Goal: Share content

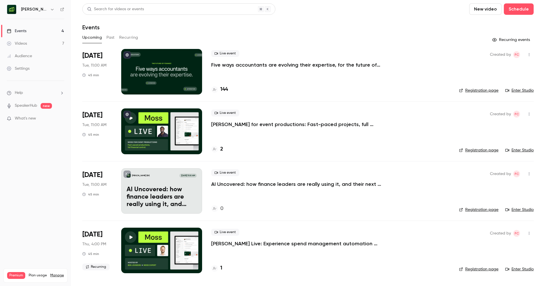
click at [240, 126] on p "[PERSON_NAME] for event productions: Fast-paced projects, full financial control" at bounding box center [296, 124] width 170 height 7
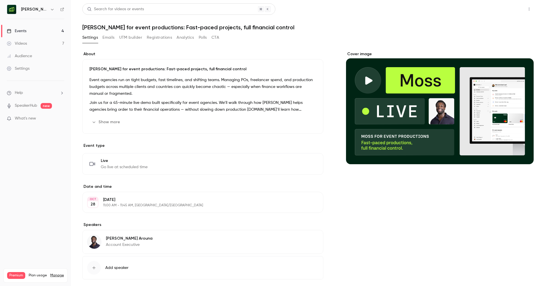
click at [512, 14] on button "Share" at bounding box center [509, 8] width 22 height 11
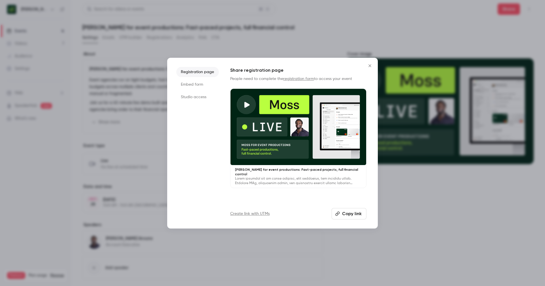
click at [347, 211] on button "Copy link" at bounding box center [349, 213] width 35 height 11
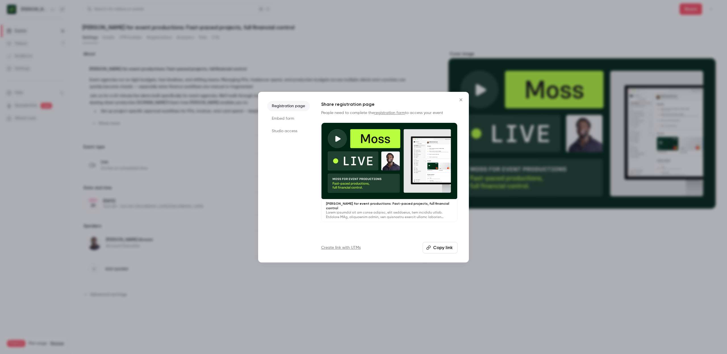
click at [460, 99] on icon "Close" at bounding box center [461, 99] width 7 height 5
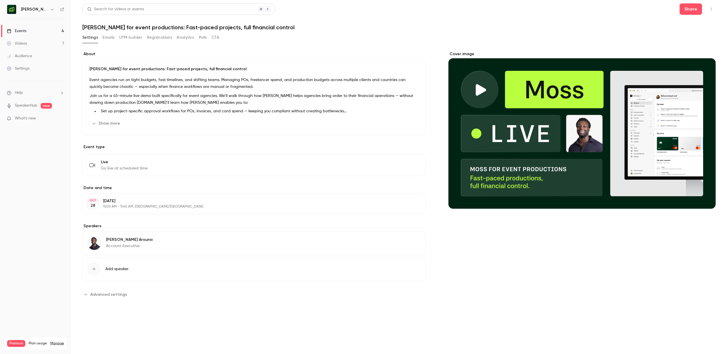
click at [545, 11] on icon "button" at bounding box center [711, 9] width 5 height 4
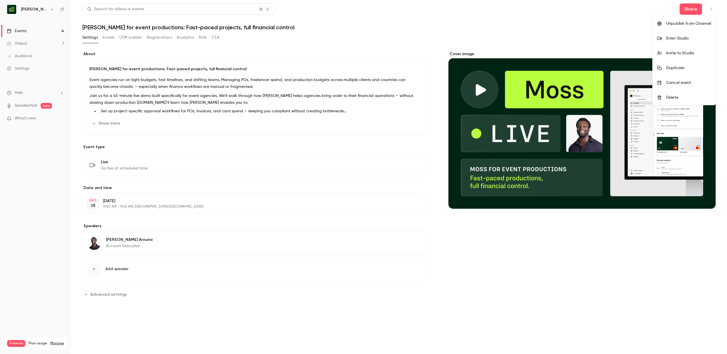
click at [545, 38] on div at bounding box center [363, 177] width 727 height 354
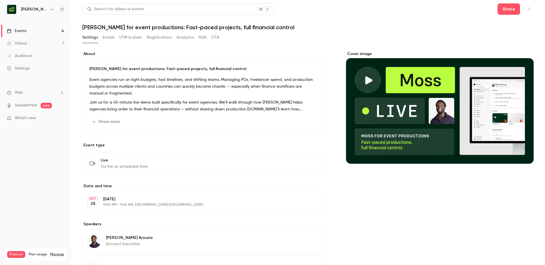
click at [33, 33] on link "Events 4" at bounding box center [35, 31] width 71 height 13
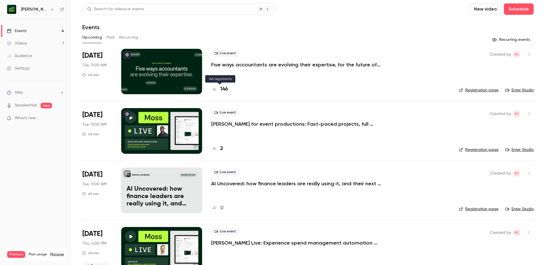
click at [225, 90] on h4 "146" at bounding box center [224, 90] width 8 height 8
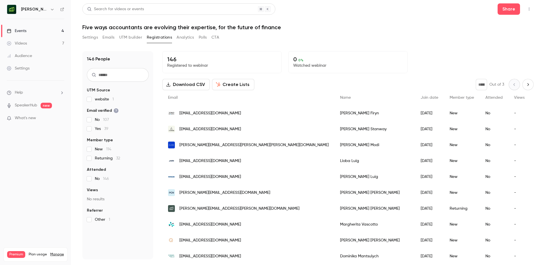
click at [30, 30] on link "Events 4" at bounding box center [35, 31] width 71 height 13
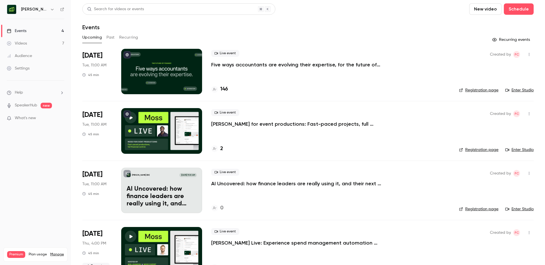
click at [528, 88] on link "Enter Studio" at bounding box center [520, 91] width 28 height 6
